Goal: Check status: Check status

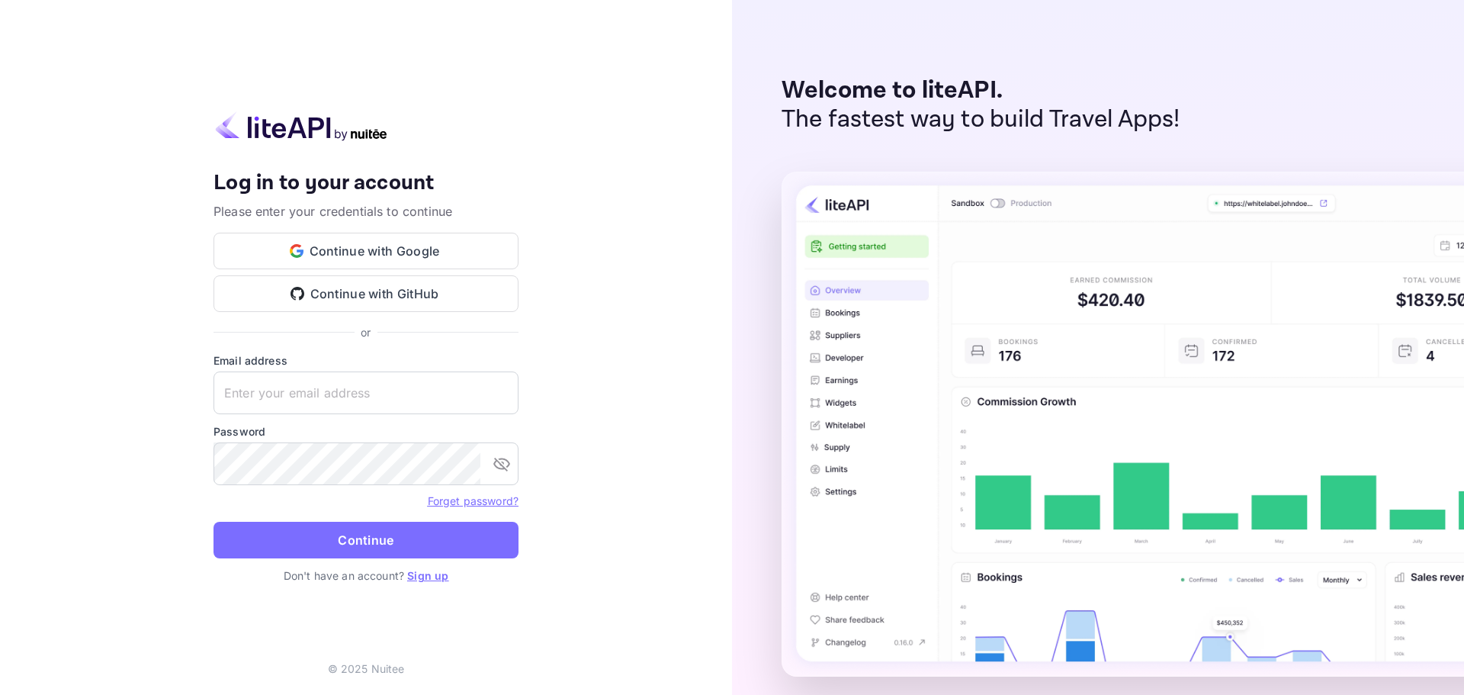
type input "[PERSON_NAME][EMAIL_ADDRESS][DOMAIN_NAME]"
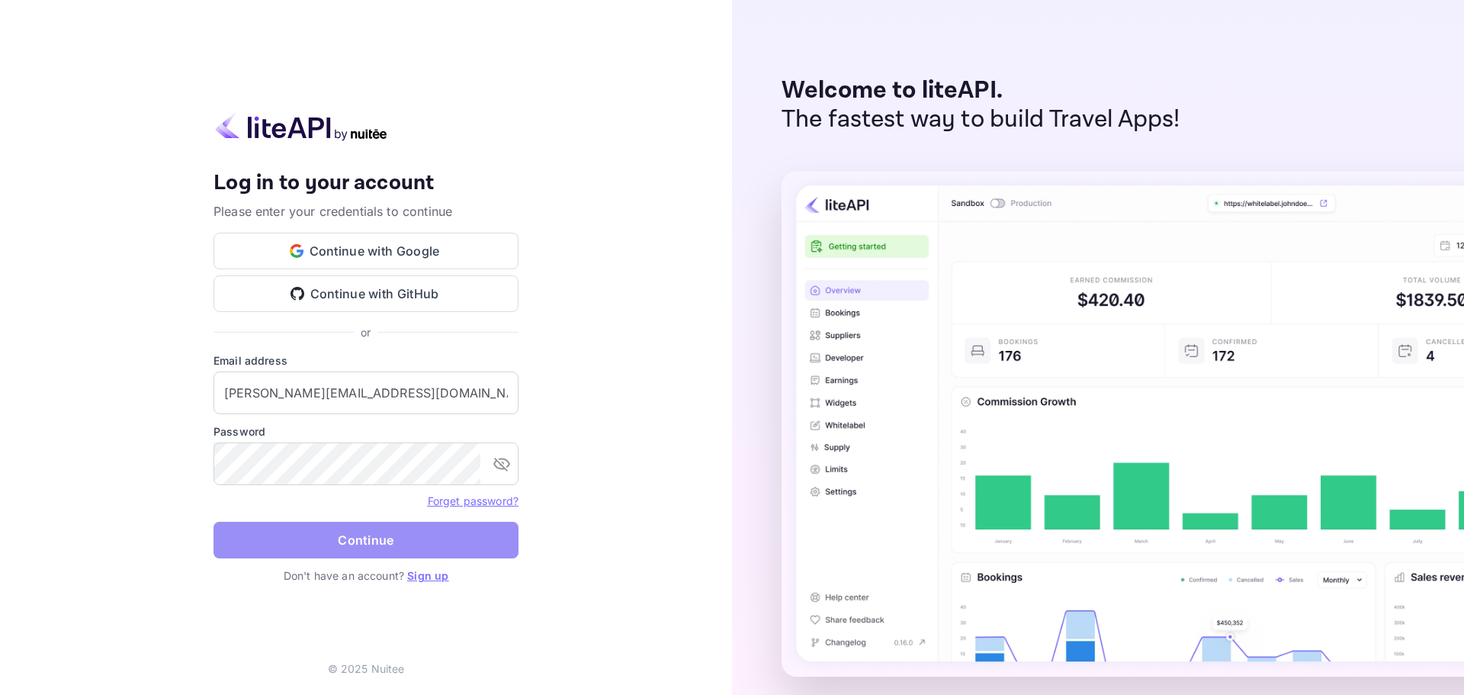
click at [342, 526] on button "Continue" at bounding box center [365, 540] width 305 height 37
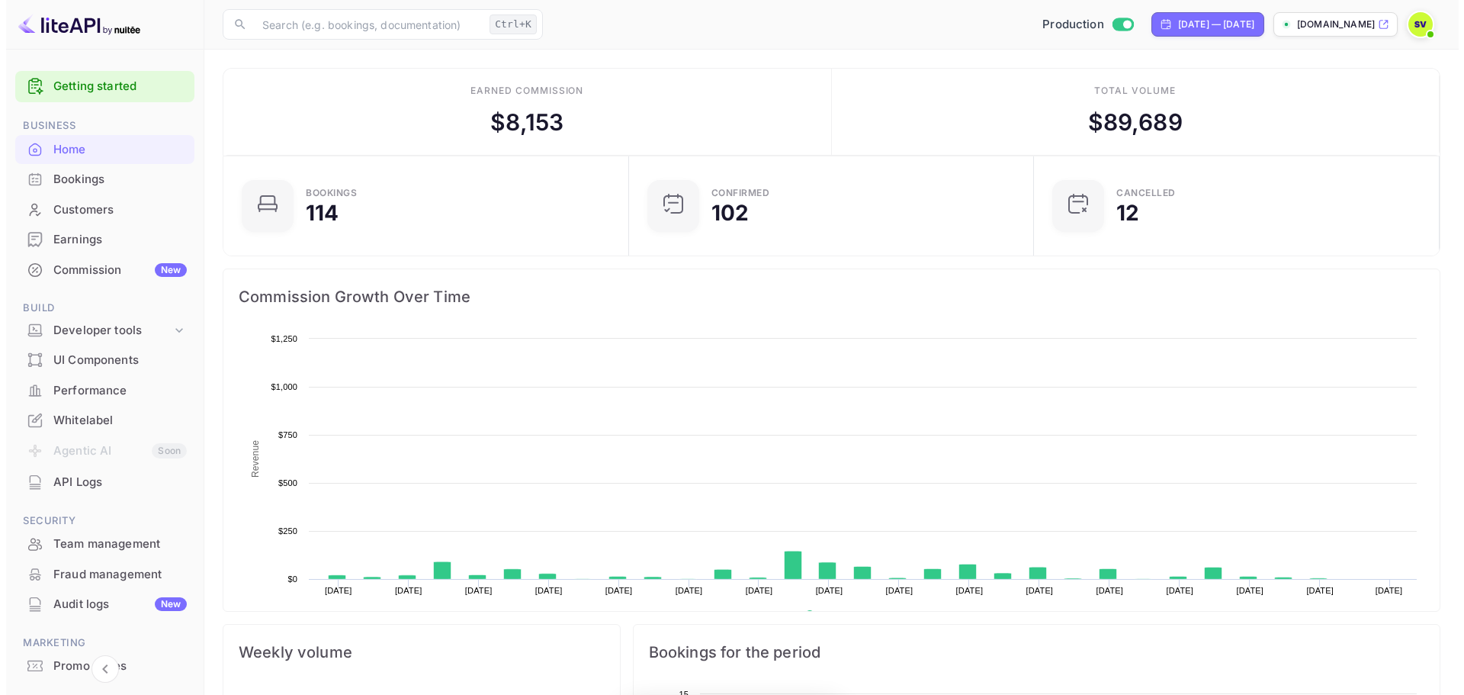
scroll to position [236, 384]
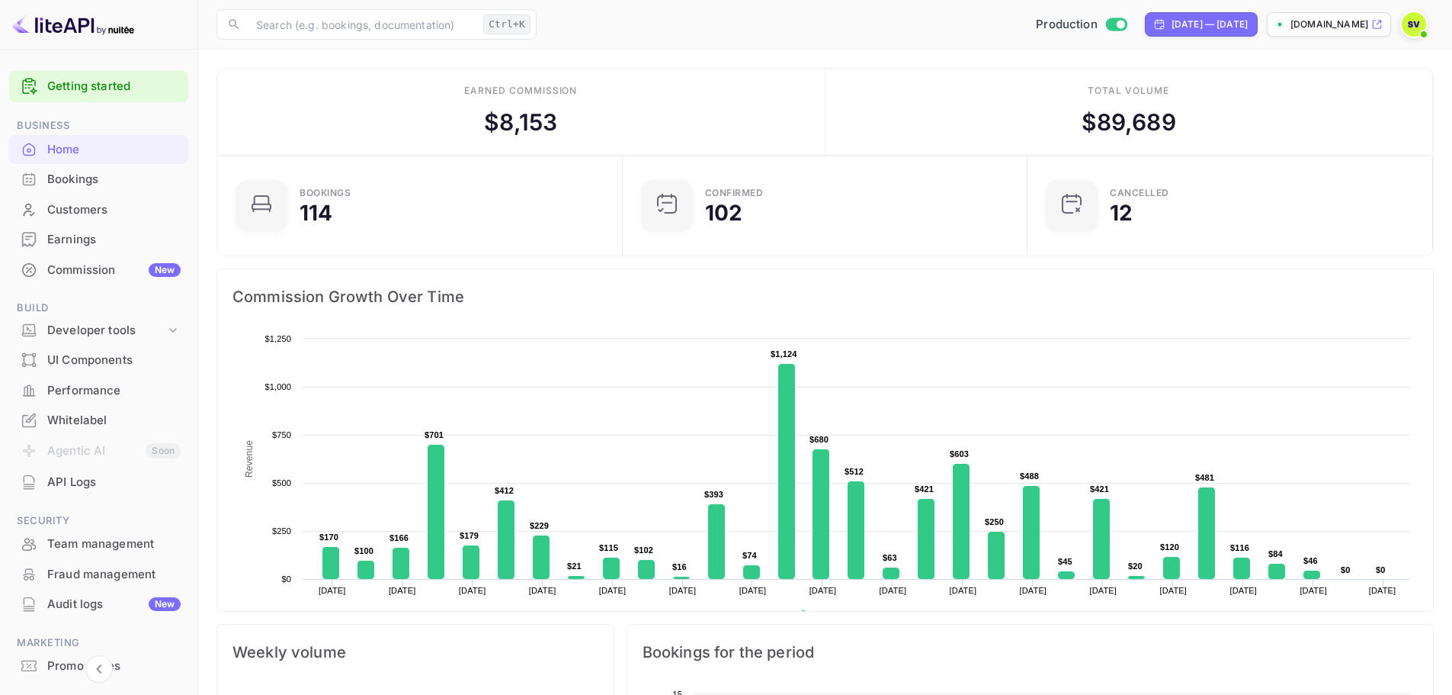
click at [72, 179] on div "Bookings" at bounding box center [113, 180] width 133 height 18
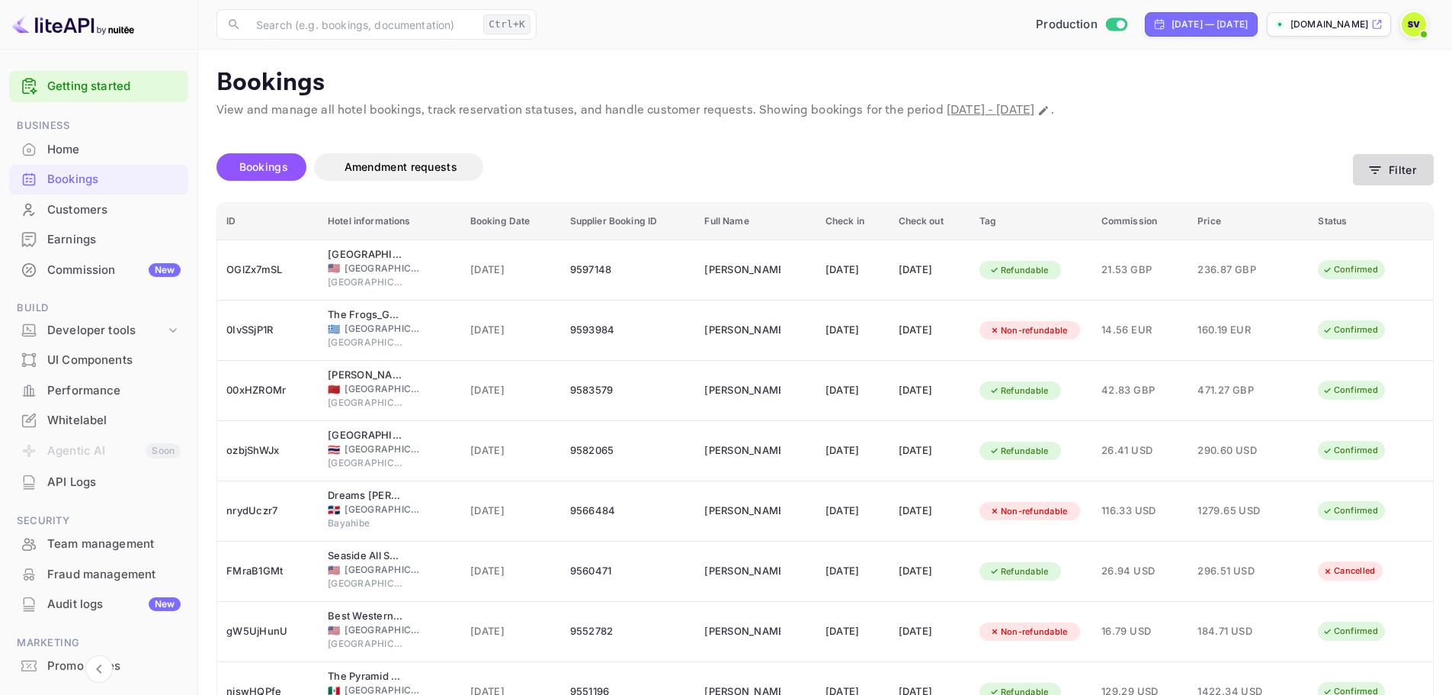
click at [1417, 159] on button "Filter" at bounding box center [1393, 169] width 81 height 31
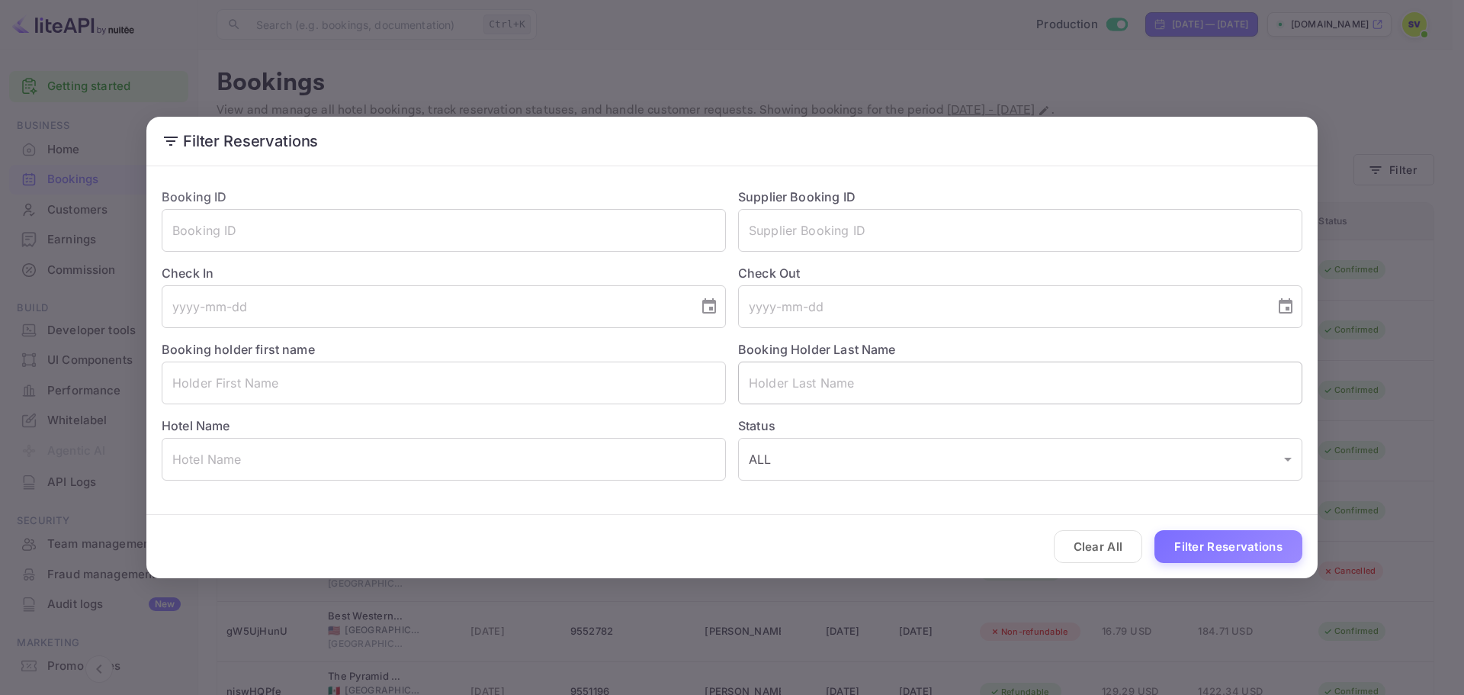
click at [833, 367] on input "text" at bounding box center [1020, 382] width 564 height 43
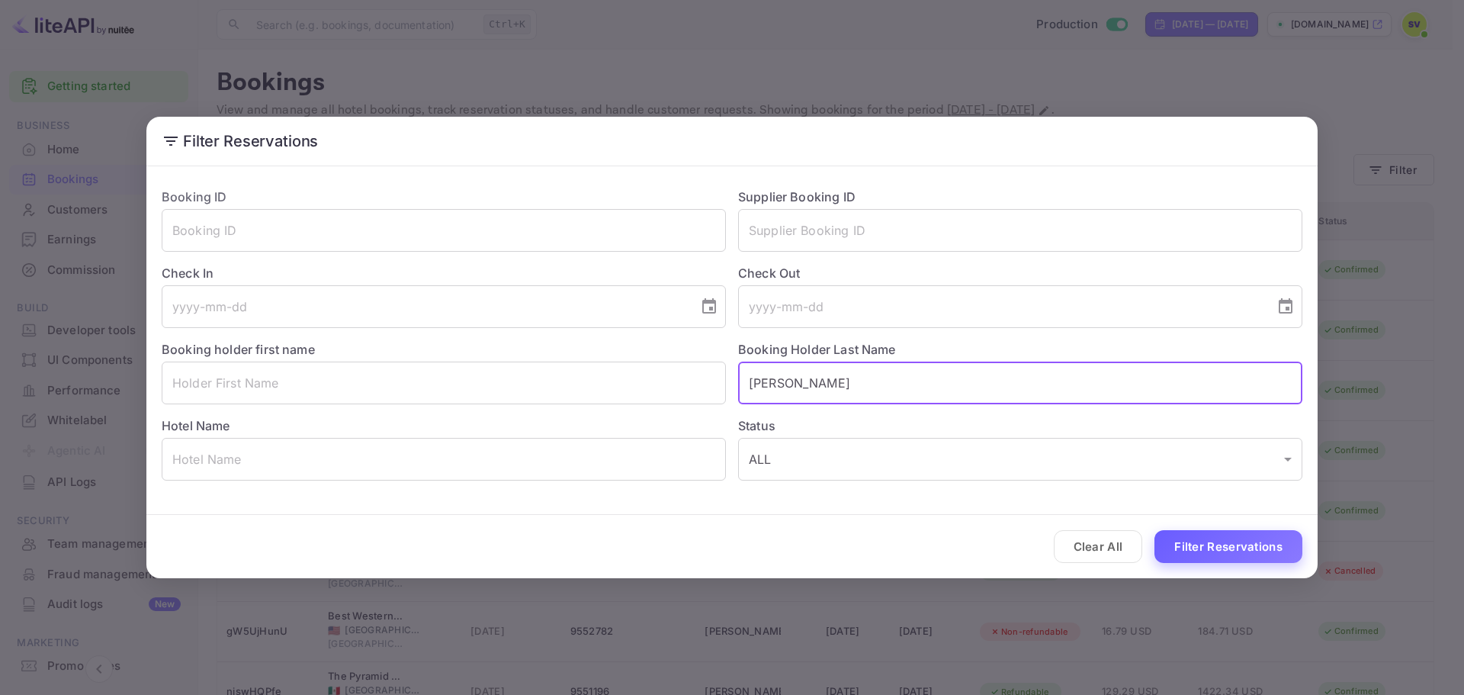
type input "[PERSON_NAME]"
click at [1244, 546] on button "Filter Reservations" at bounding box center [1228, 546] width 148 height 33
